Goal: Information Seeking & Learning: Learn about a topic

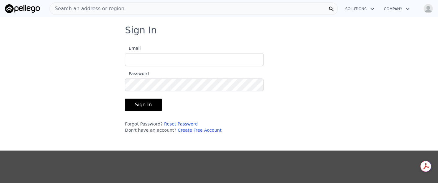
type input "[EMAIL_ADDRESS][DOMAIN_NAME]"
click at [141, 103] on button "Sign In" at bounding box center [143, 105] width 37 height 12
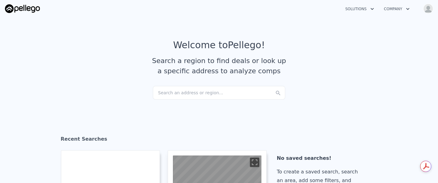
checkbox input "true"
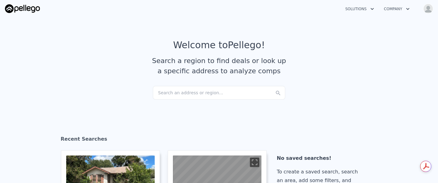
click at [186, 93] on div "Search an address or region..." at bounding box center [219, 93] width 132 height 14
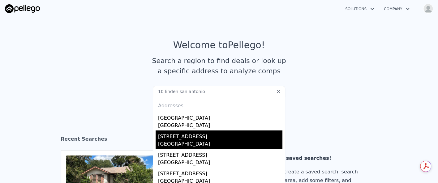
type input "10 linden san antonio"
click at [214, 141] on div "[GEOGRAPHIC_DATA]" at bounding box center [220, 144] width 124 height 9
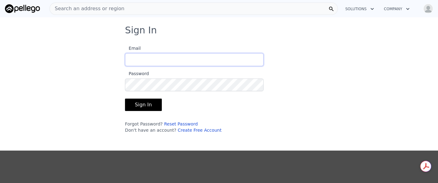
type input "[EMAIL_ADDRESS][DOMAIN_NAME]"
click at [149, 102] on button "Sign In" at bounding box center [143, 105] width 37 height 12
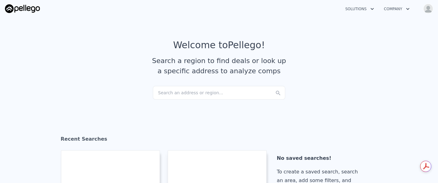
checkbox input "true"
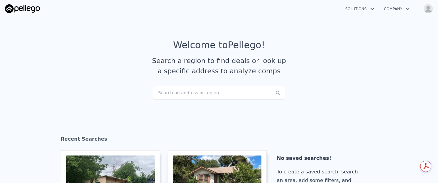
click at [182, 91] on div "Search an address or region..." at bounding box center [219, 93] width 132 height 14
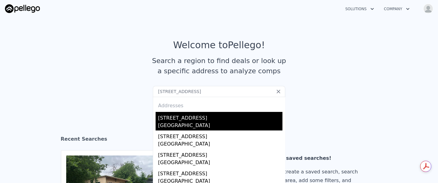
type input "346 Laurelwood, San Antonio, TX 78213"
click at [210, 119] on div "346 Laurelwood Dr" at bounding box center [220, 117] width 124 height 10
